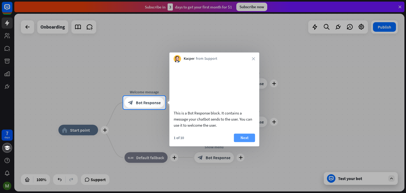
click at [244, 141] on button "Next" at bounding box center [244, 137] width 21 height 8
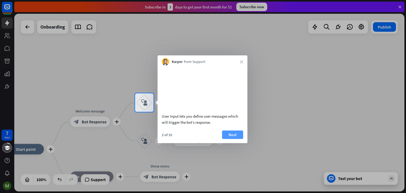
click at [228, 138] on button "Next" at bounding box center [232, 134] width 21 height 8
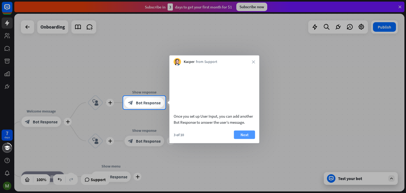
click at [240, 139] on button "Next" at bounding box center [244, 134] width 21 height 8
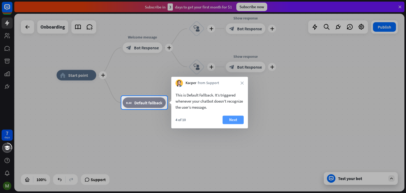
click at [236, 123] on button "Next" at bounding box center [233, 119] width 21 height 8
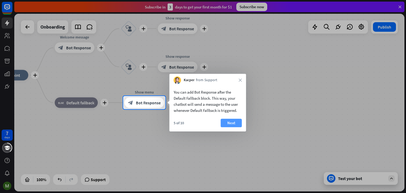
click at [223, 122] on button "Next" at bounding box center [231, 123] width 21 height 8
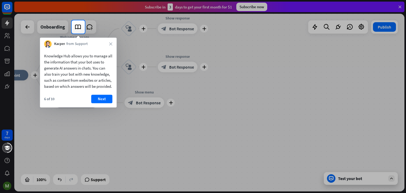
click at [112, 43] on div "Kacper from Support close" at bounding box center [78, 43] width 77 height 10
click at [110, 43] on icon "close" at bounding box center [110, 43] width 3 height 3
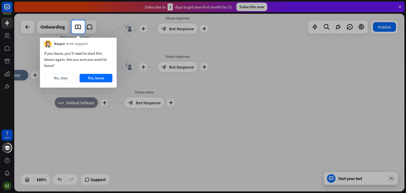
click at [110, 43] on div "Kacper from Support" at bounding box center [78, 43] width 77 height 10
click at [89, 77] on button "Yes, leave" at bounding box center [96, 78] width 33 height 8
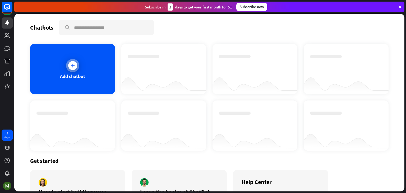
click at [85, 73] on div "Add chatbot" at bounding box center [72, 69] width 85 height 50
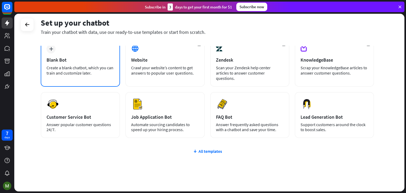
scroll to position [35, 0]
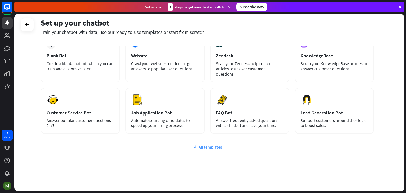
click at [194, 144] on icon at bounding box center [195, 146] width 4 height 5
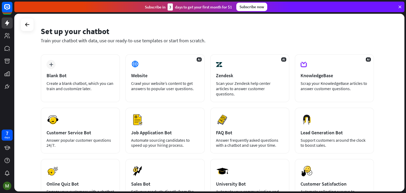
scroll to position [5, 0]
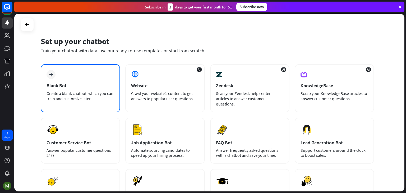
click at [88, 85] on div "Blank Bot" at bounding box center [81, 85] width 68 height 6
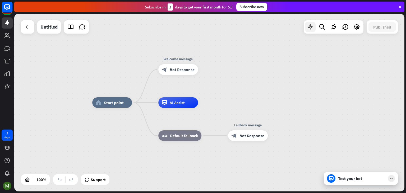
click at [309, 29] on icon at bounding box center [310, 27] width 7 height 7
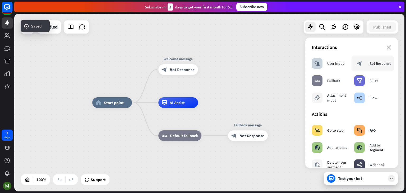
click at [369, 66] on div "Bot Response" at bounding box center [380, 63] width 22 height 5
click at [362, 66] on div "block_bot_response" at bounding box center [359, 63] width 11 height 11
click at [385, 52] on section "Interactions block_user_input User Input block_bot_response Bot Response block_…" at bounding box center [351, 75] width 79 height 62
click at [387, 48] on icon "close" at bounding box center [389, 47] width 4 height 4
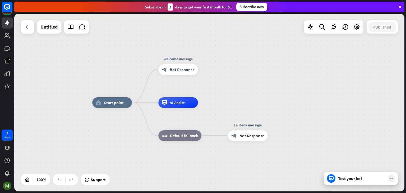
click at [360, 178] on div "Test your bot" at bounding box center [362, 178] width 48 height 5
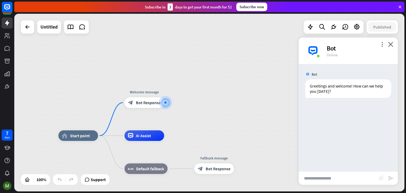
click at [380, 178] on icon "block_attachment" at bounding box center [381, 177] width 5 height 5
click at [363, 177] on div "Document" at bounding box center [352, 177] width 45 height 9
click at [381, 178] on icon "block_attachment" at bounding box center [381, 177] width 5 height 5
click at [364, 177] on div "Document" at bounding box center [352, 177] width 45 height 9
click at [344, 176] on input "text" at bounding box center [339, 178] width 80 height 13
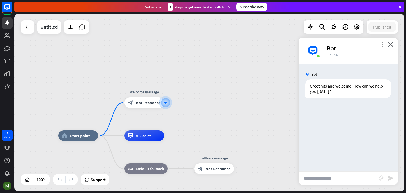
click at [381, 44] on icon "more_vert" at bounding box center [382, 44] width 5 height 5
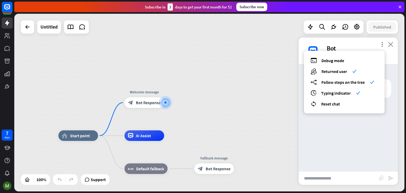
click at [392, 42] on icon "close" at bounding box center [390, 44] width 5 height 5
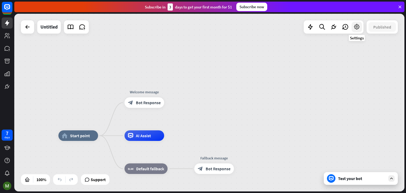
click at [355, 29] on icon at bounding box center [356, 27] width 7 height 7
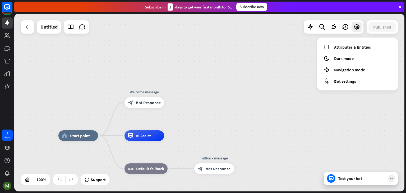
click at [349, 64] on div "Attributes & Entities moon Dark mode Navigation mode Bot settings" at bounding box center [357, 64] width 81 height 53
click at [349, 61] on div "moon Dark mode" at bounding box center [357, 58] width 72 height 10
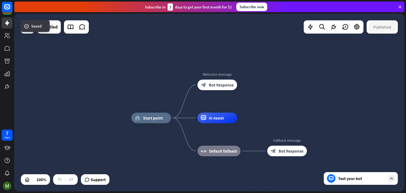
drag, startPoint x: 216, startPoint y: 90, endPoint x: 289, endPoint y: 72, distance: 75.1
click at [289, 72] on div "home_2 Start point Welcome message block_bot_response Bot Response AI Assist bl…" at bounding box center [209, 103] width 390 height 178
